Goal: Task Accomplishment & Management: Complete application form

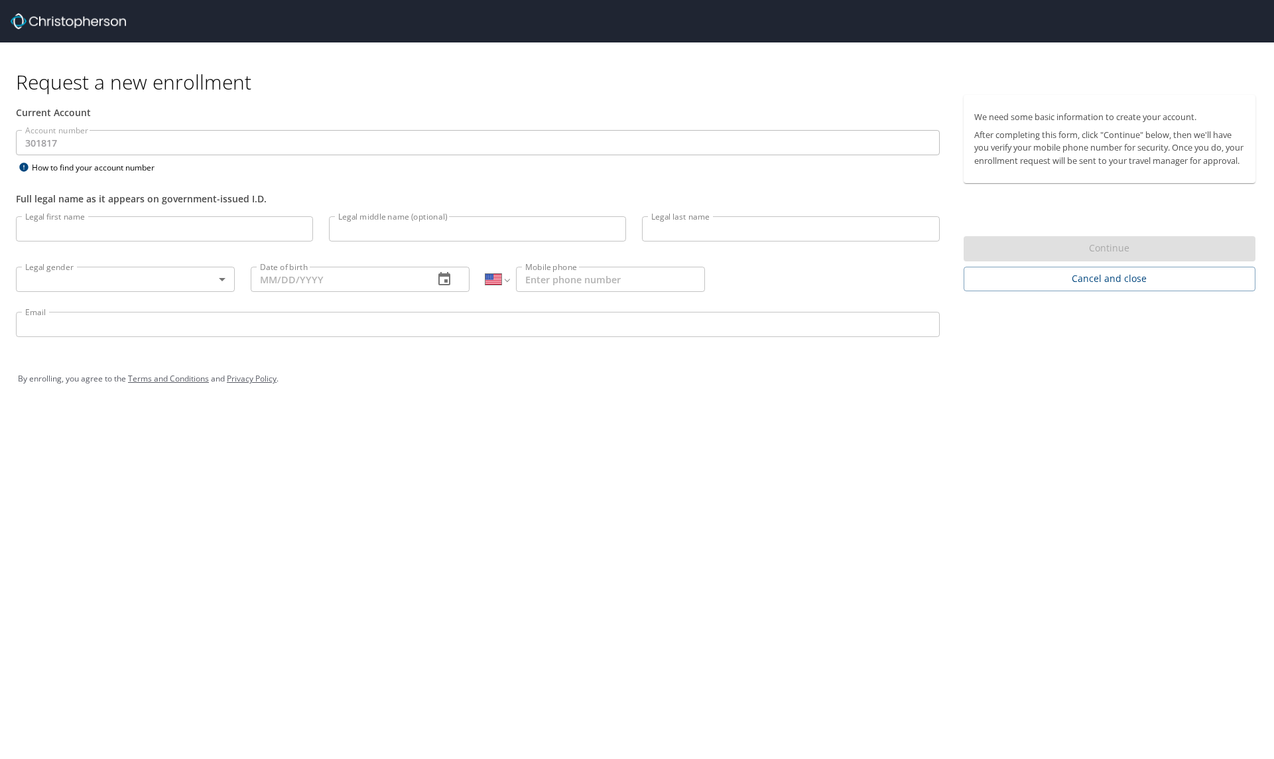
select select "US"
click at [89, 230] on input "Legal first name" at bounding box center [164, 228] width 297 height 25
type input "[PERSON_NAME]"
type input "A"
type input "[PERSON_NAME]"
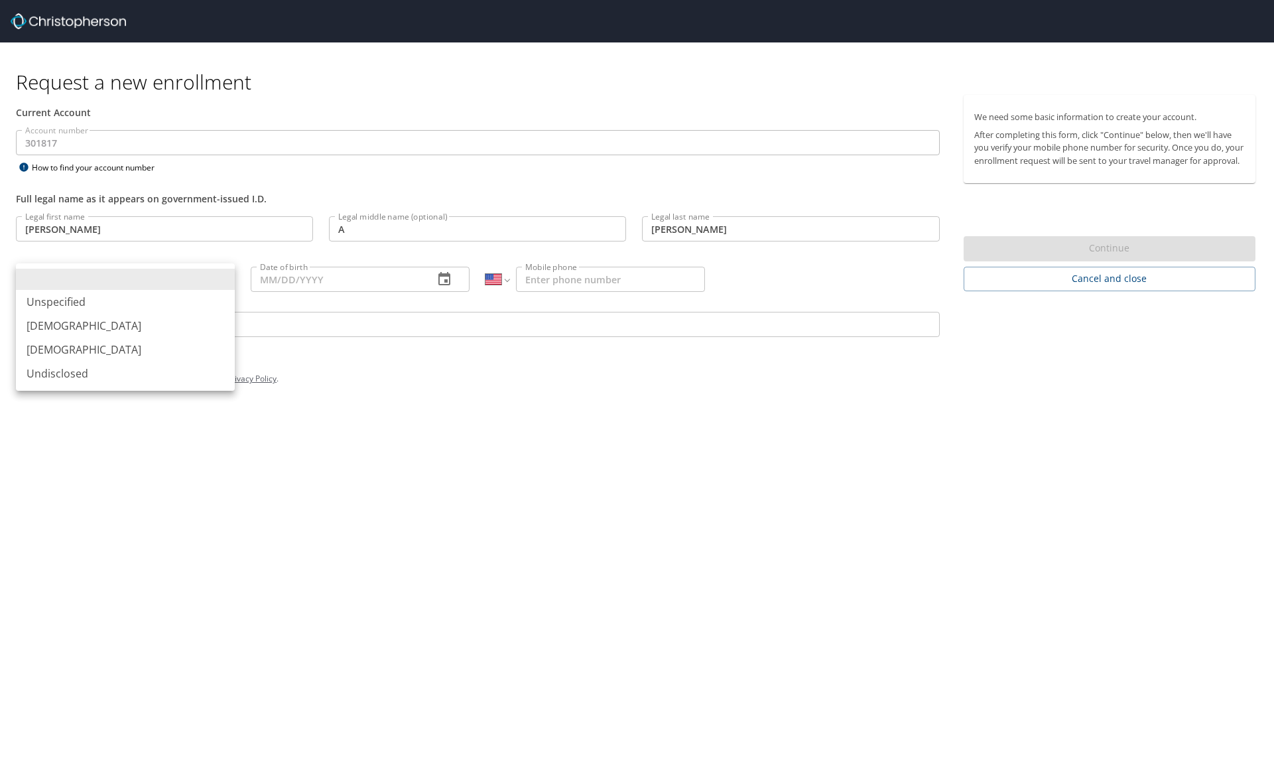
click at [141, 286] on body "Request a new enrollment Current Account Account number 301817 Account number H…" at bounding box center [637, 379] width 1274 height 759
click at [76, 353] on li "[DEMOGRAPHIC_DATA]" at bounding box center [125, 350] width 219 height 24
type input "[DEMOGRAPHIC_DATA]"
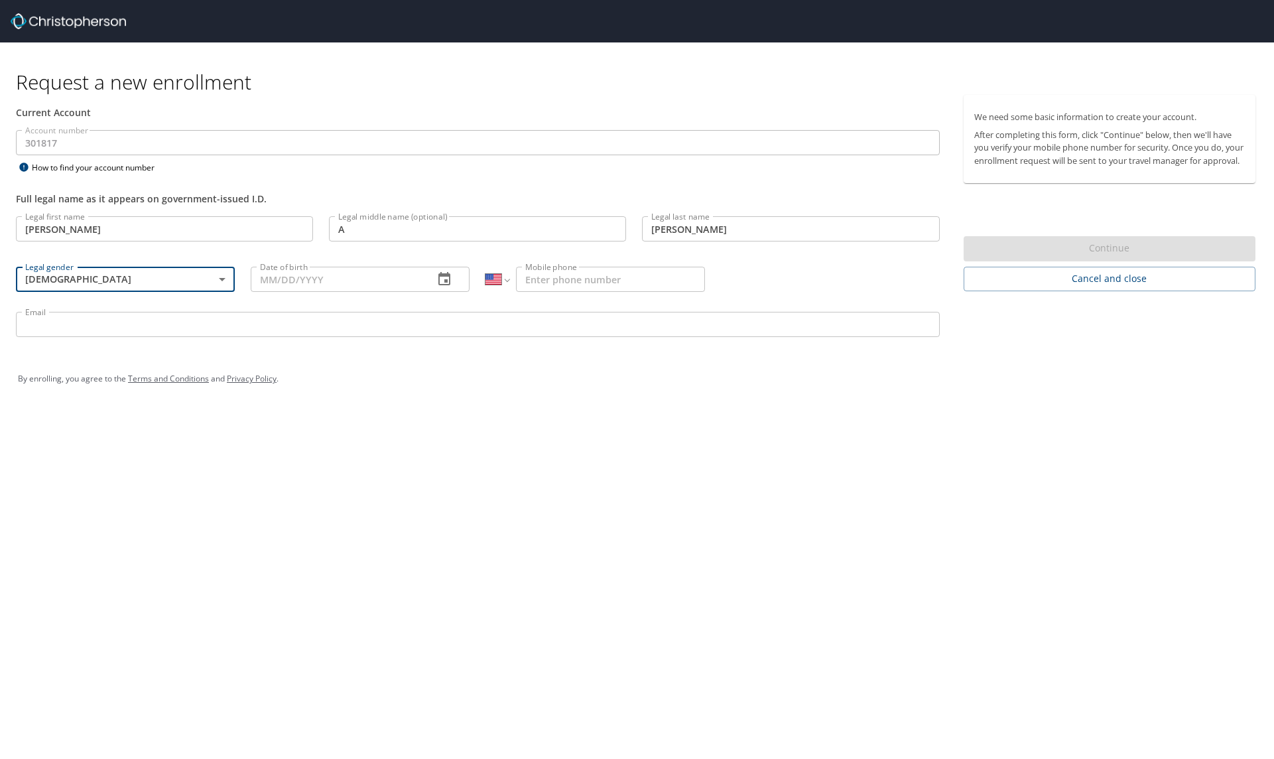
click at [297, 278] on input "Date of birth" at bounding box center [337, 279] width 172 height 25
type input "[DATE]"
click at [553, 275] on input "Mobile phone" at bounding box center [610, 279] width 188 height 25
type input "[PHONE_NUMBER]"
click at [151, 333] on input "Email" at bounding box center [478, 324] width 924 height 25
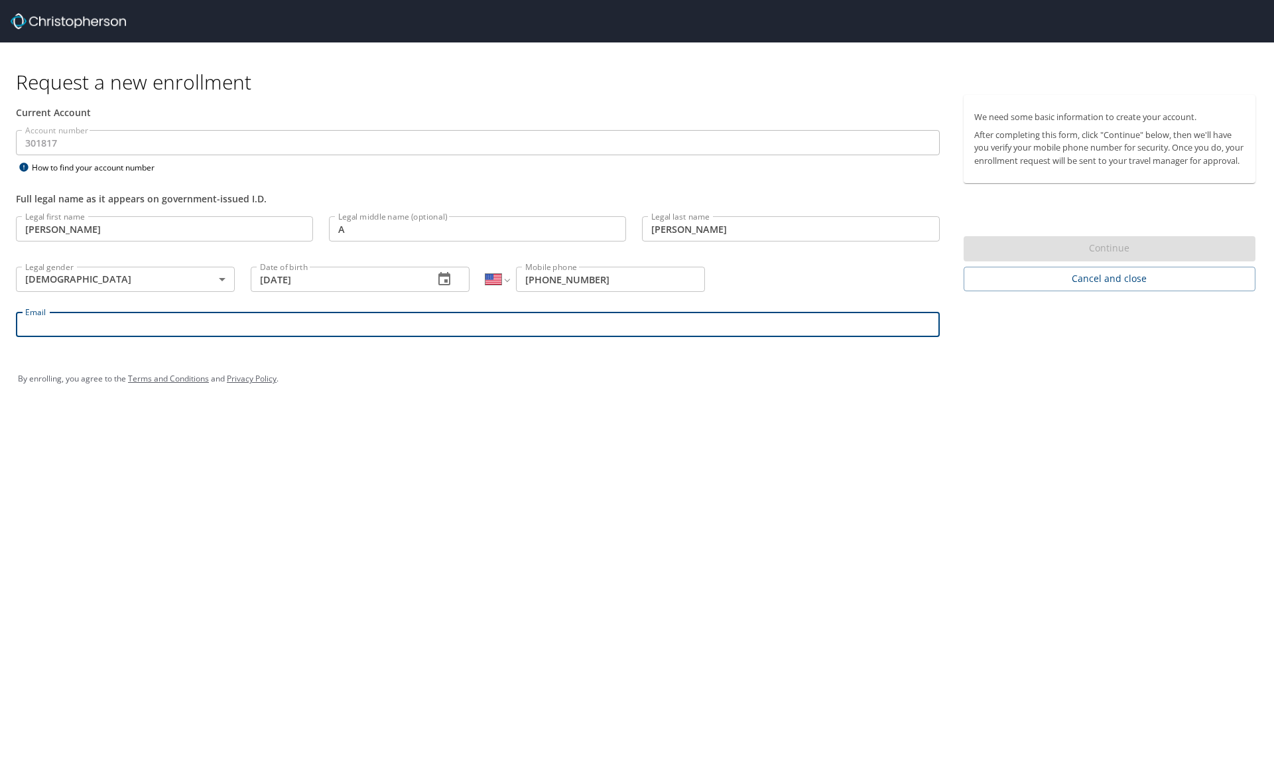
type input "[EMAIL_ADDRESS][DOMAIN_NAME]"
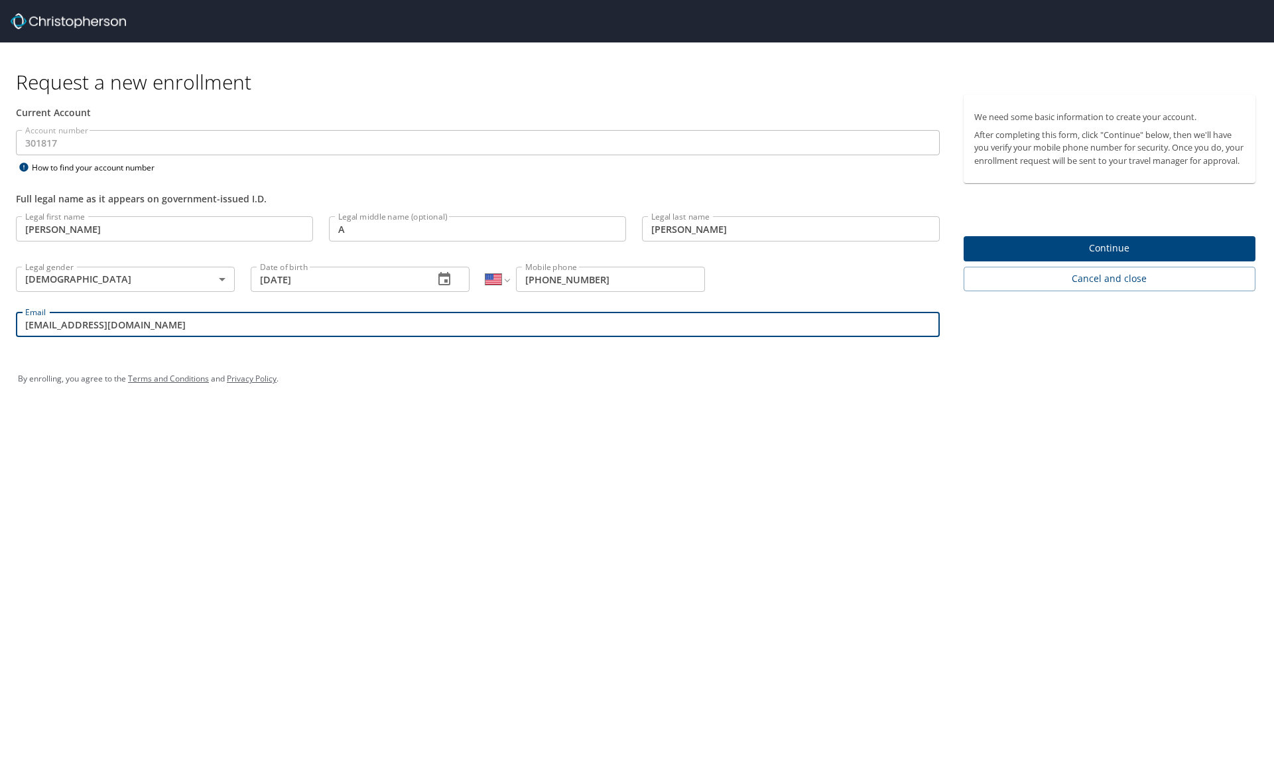
click at [1087, 257] on span "Continue" at bounding box center [1109, 248] width 271 height 17
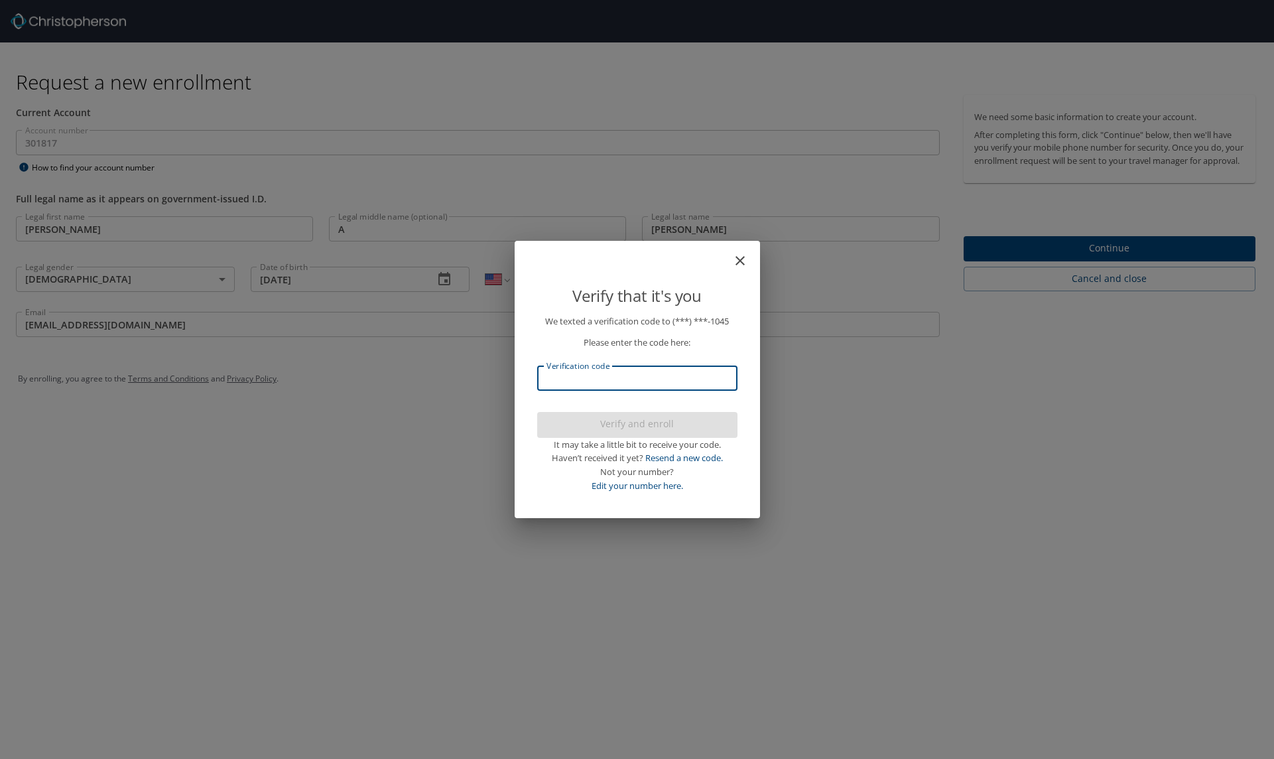
click at [619, 369] on input "Verification code" at bounding box center [637, 377] width 200 height 25
type input "966970"
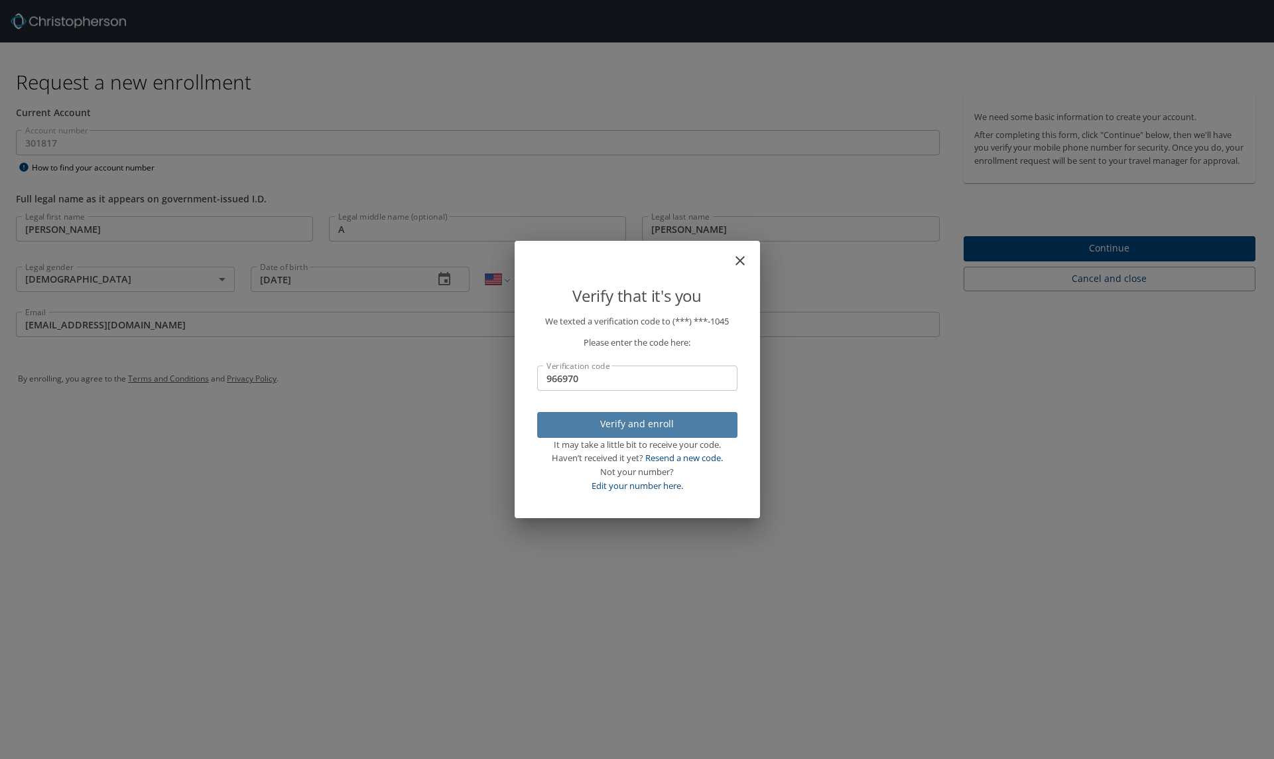
click at [653, 420] on span "Verify and enroll" at bounding box center [637, 424] width 179 height 17
